Goal: Find specific page/section: Find specific page/section

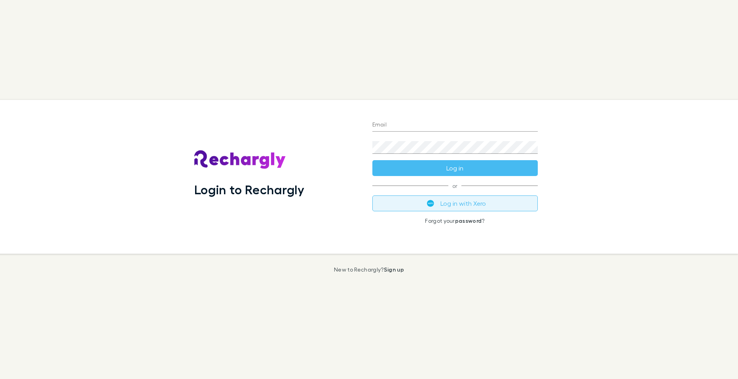
click at [456, 204] on button "Log in with Xero" at bounding box center [456, 203] width 166 height 16
drag, startPoint x: 640, startPoint y: 119, endPoint x: 527, endPoint y: 183, distance: 129.7
click at [627, 122] on div "Login to Rechargly Email Password Log in or Log in with Xero Forgot your passwo…" at bounding box center [366, 177] width 745 height 154
click at [505, 203] on button "Log in with Xero" at bounding box center [456, 203] width 166 height 16
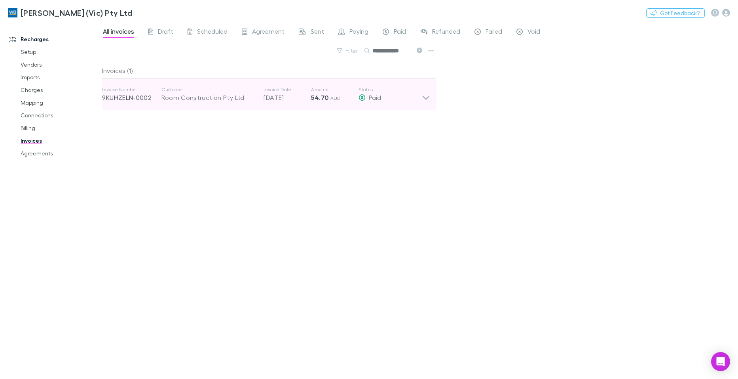
click at [422, 97] on icon at bounding box center [426, 94] width 8 height 16
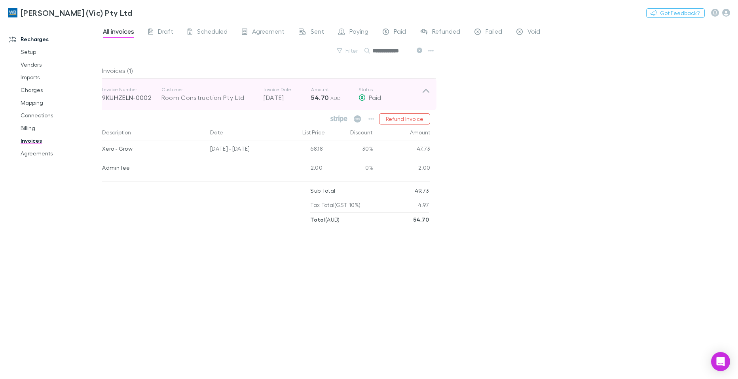
drag, startPoint x: 162, startPoint y: 99, endPoint x: 240, endPoint y: 99, distance: 78.0
click at [240, 99] on div "Room Construction Pty Ltd" at bounding box center [209, 98] width 94 height 10
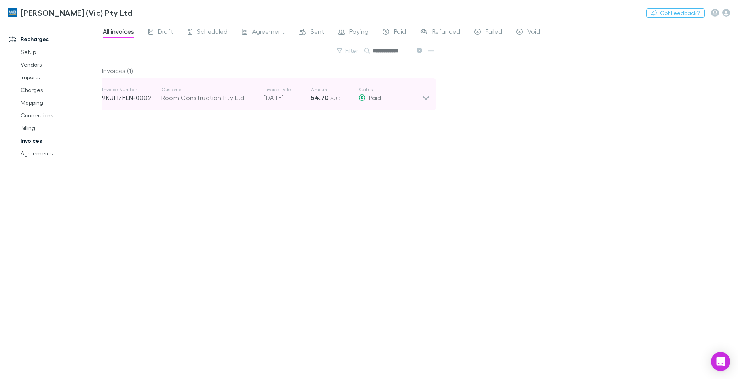
drag, startPoint x: 162, startPoint y: 98, endPoint x: 234, endPoint y: 98, distance: 72.1
click at [234, 98] on div "Room Construction Pty Ltd" at bounding box center [209, 98] width 94 height 10
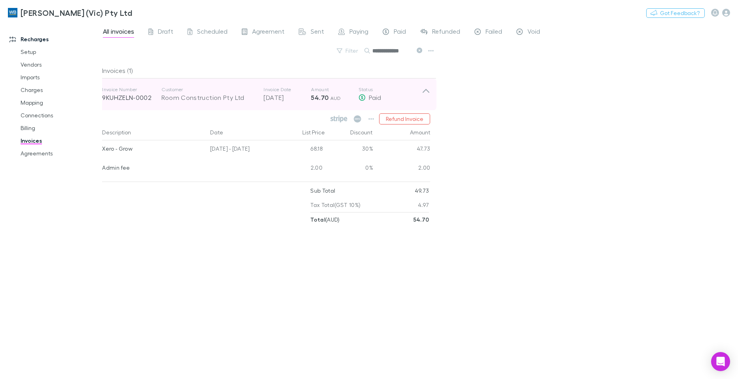
click at [162, 98] on div "Room Construction Pty Ltd" at bounding box center [209, 98] width 94 height 10
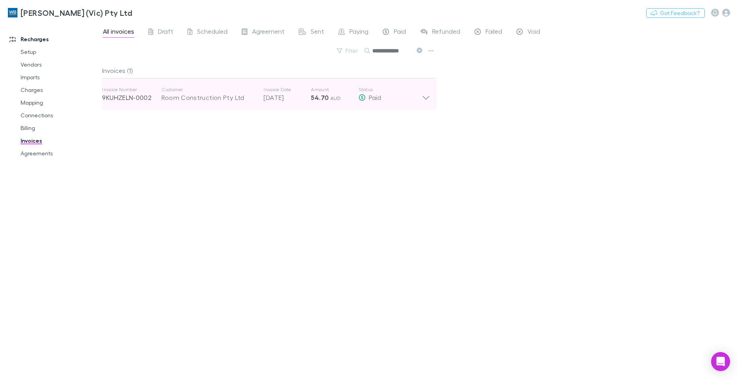
click at [166, 99] on div "Room Construction Pty Ltd" at bounding box center [209, 98] width 94 height 10
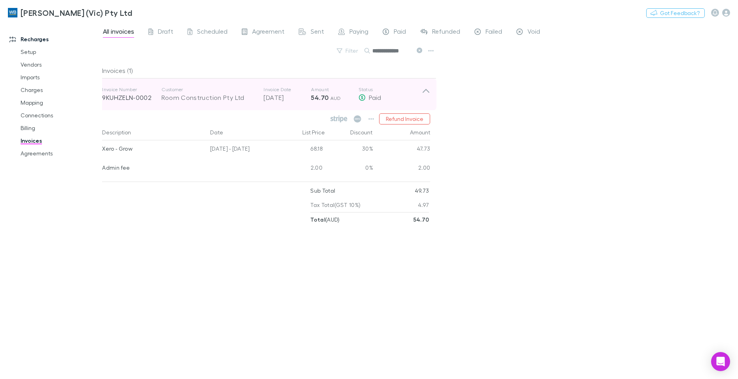
click at [164, 98] on div "Room Construction Pty Ltd" at bounding box center [209, 98] width 94 height 10
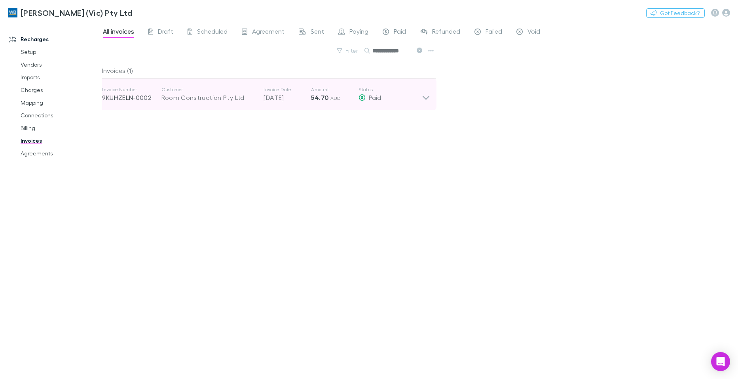
drag, startPoint x: 164, startPoint y: 98, endPoint x: 231, endPoint y: 98, distance: 67.3
click at [231, 98] on div "Room Construction Pty Ltd" at bounding box center [209, 98] width 94 height 10
